Goal: Transaction & Acquisition: Purchase product/service

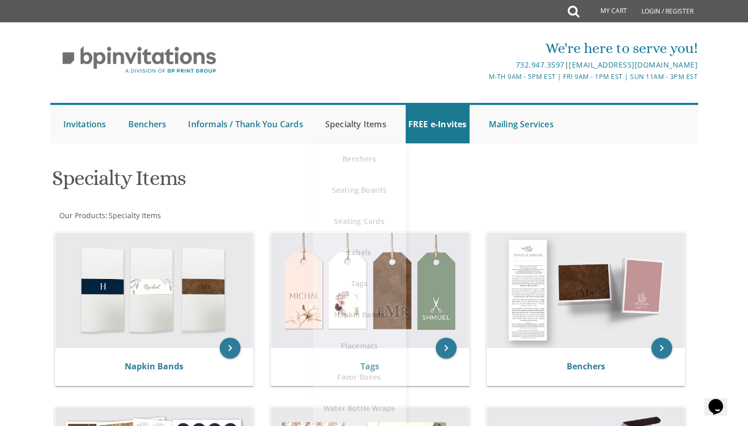
click at [364, 124] on link "Specialty Items" at bounding box center [356, 124] width 67 height 38
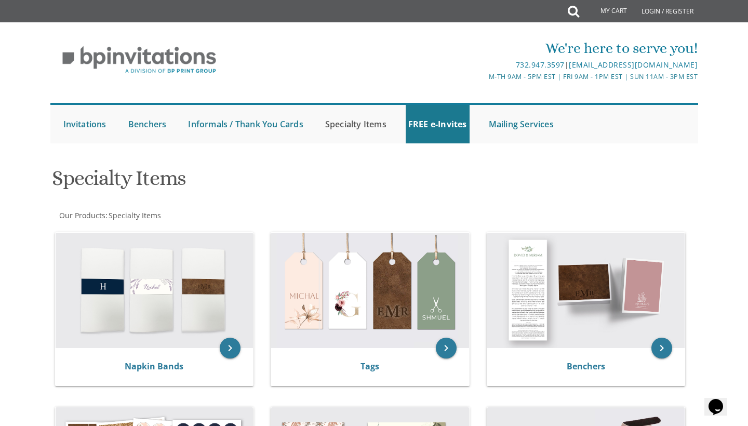
click at [364, 125] on link "Specialty Items" at bounding box center [356, 124] width 67 height 38
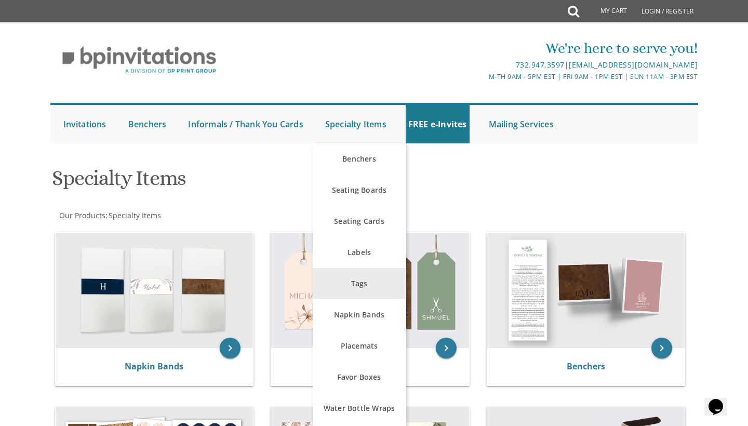
click at [361, 284] on link "Tags" at bounding box center [360, 283] width 94 height 31
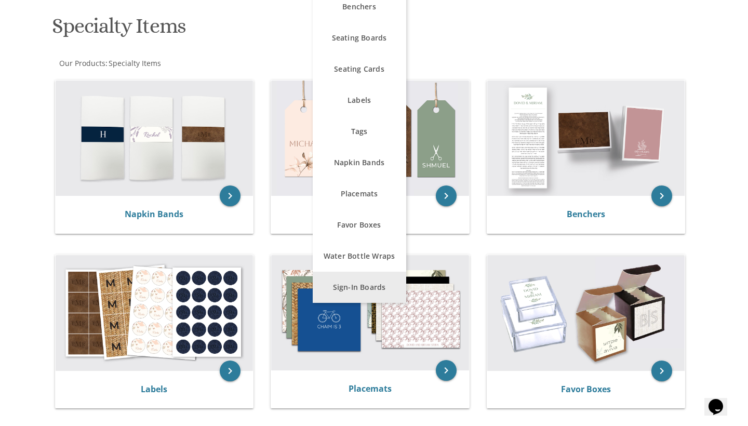
click at [364, 287] on link "Sign-In Boards" at bounding box center [360, 287] width 94 height 31
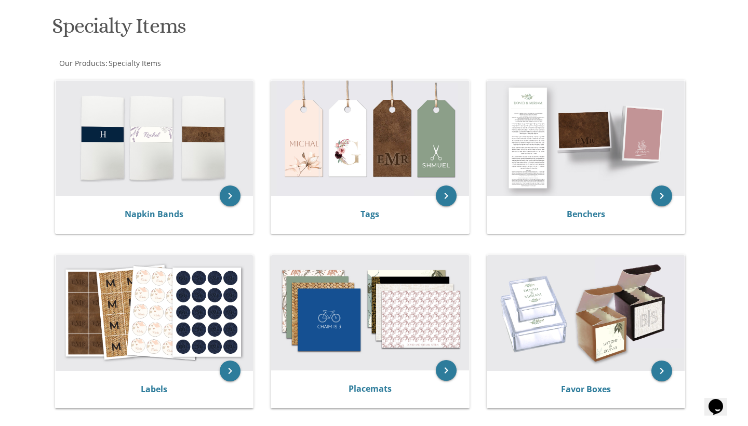
click at [105, 32] on h1 "Specialty Items" at bounding box center [264, 30] width 424 height 31
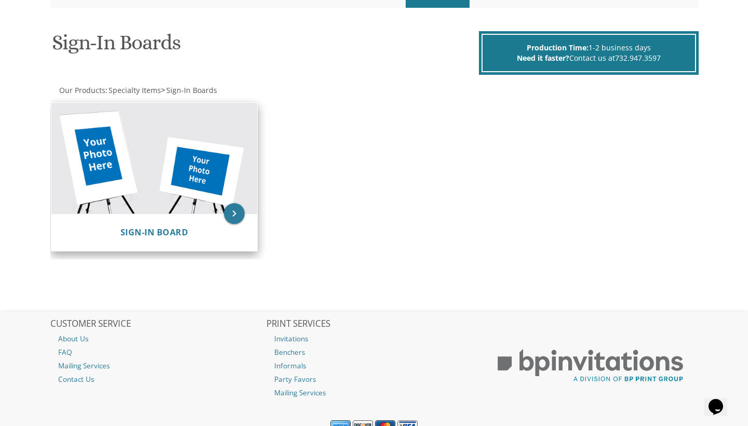
scroll to position [147, 0]
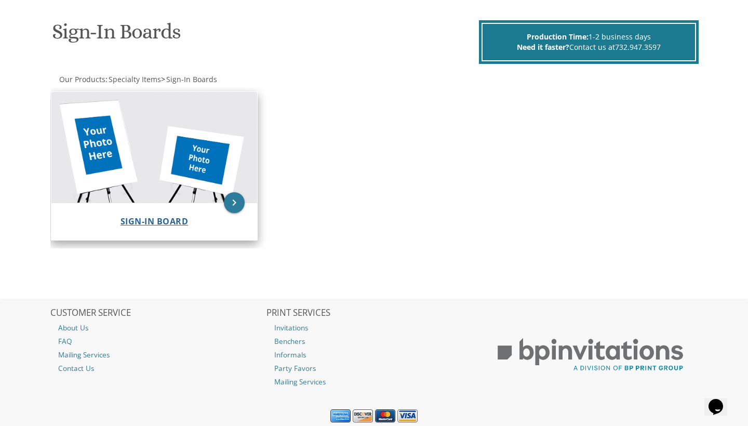
click at [174, 220] on span "Sign-In Board" at bounding box center [155, 221] width 68 height 11
